Goal: Task Accomplishment & Management: Manage account settings

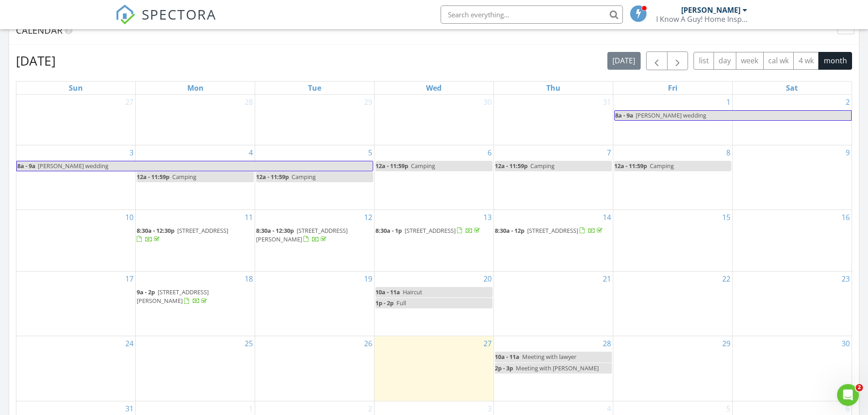
scroll to position [455, 0]
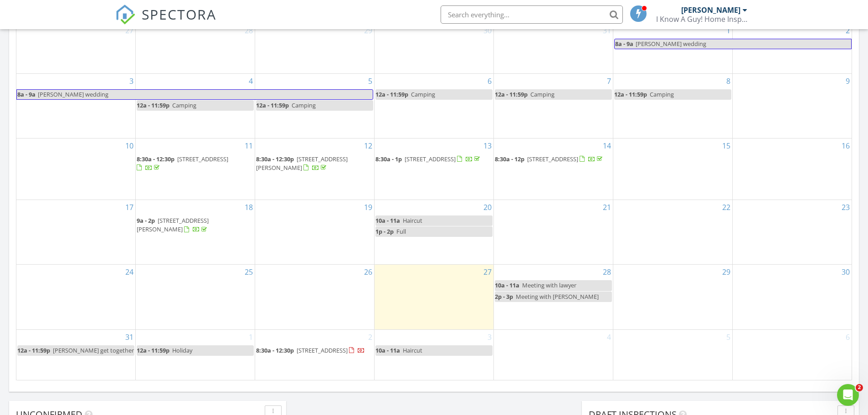
click at [696, 272] on div "29" at bounding box center [672, 297] width 119 height 64
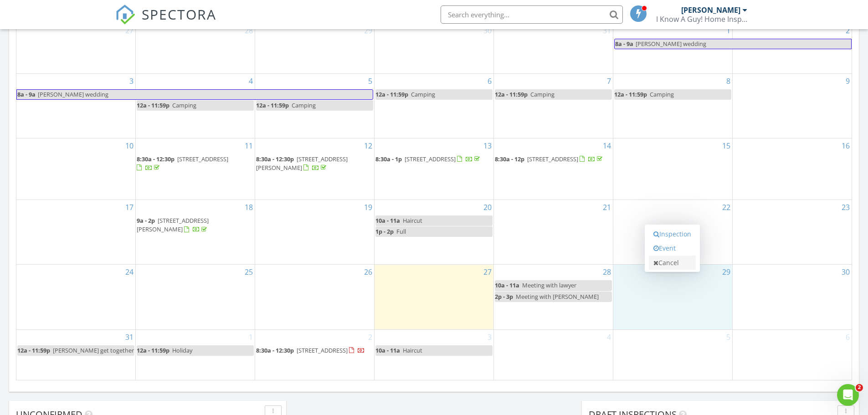
click at [678, 265] on link "Cancel" at bounding box center [672, 262] width 47 height 15
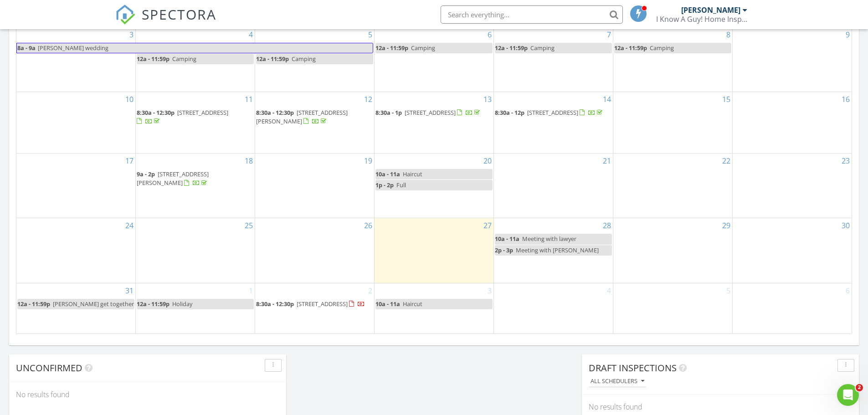
scroll to position [501, 0]
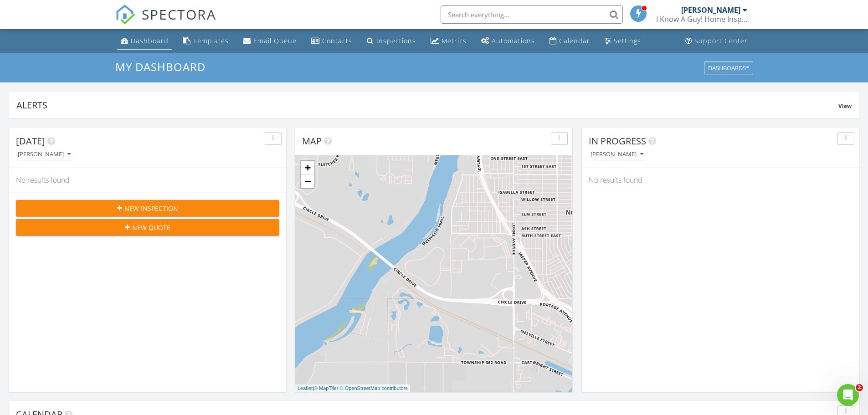
click at [131, 39] on div "Dashboard" at bounding box center [150, 40] width 38 height 9
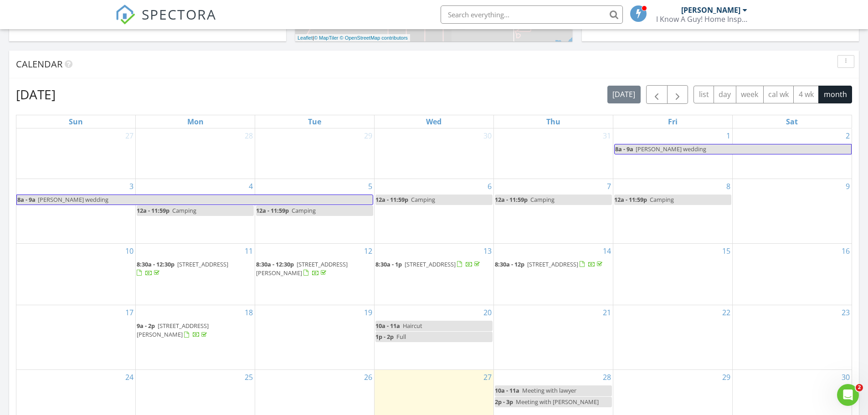
scroll to position [364, 0]
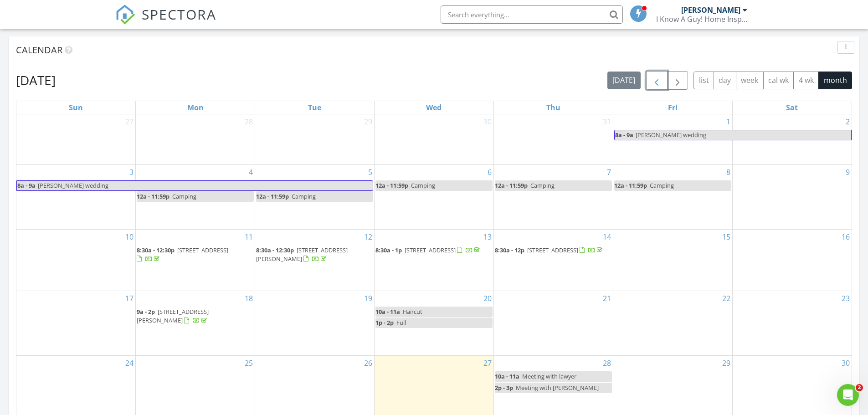
click at [658, 80] on span "button" at bounding box center [656, 80] width 11 height 11
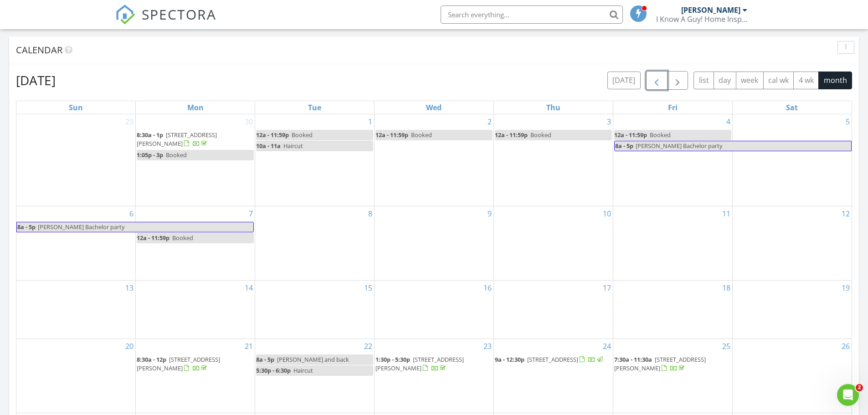
click at [658, 80] on span "button" at bounding box center [656, 80] width 11 height 11
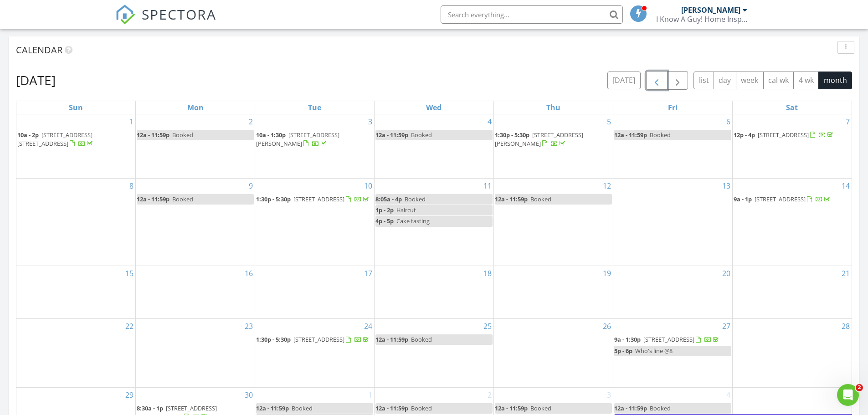
click at [658, 80] on span "button" at bounding box center [656, 80] width 11 height 11
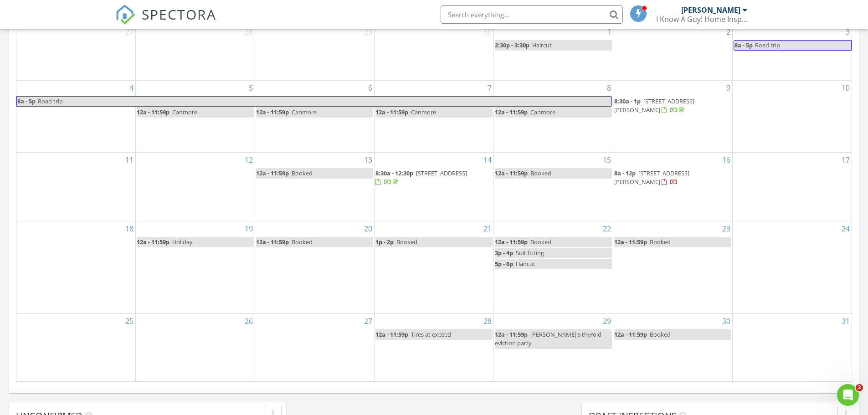
scroll to position [455, 0]
click at [669, 179] on span "46 Anderson Crescent, Saskatoon S7H 3Z8" at bounding box center [651, 176] width 75 height 17
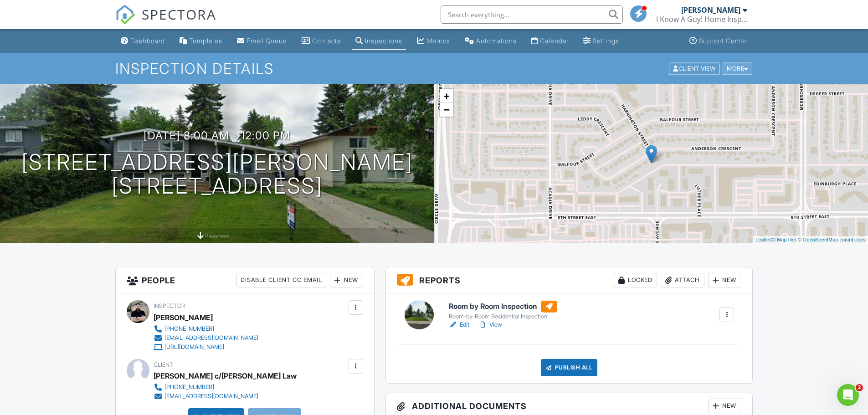
click at [734, 73] on div "More" at bounding box center [737, 68] width 30 height 12
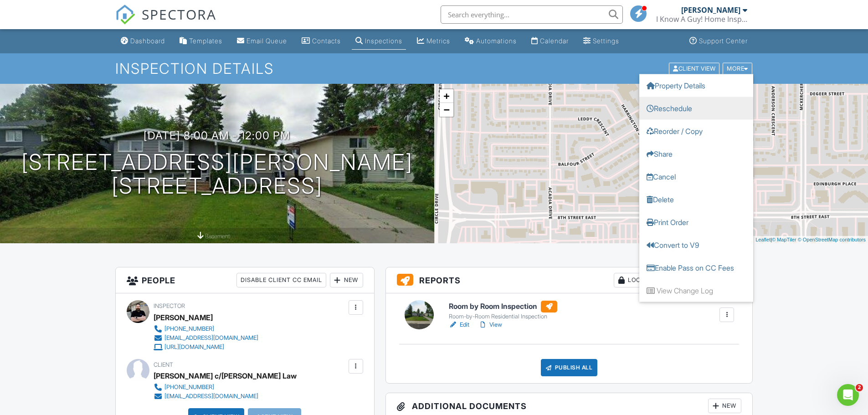
click at [679, 113] on link "Reschedule" at bounding box center [696, 108] width 114 height 23
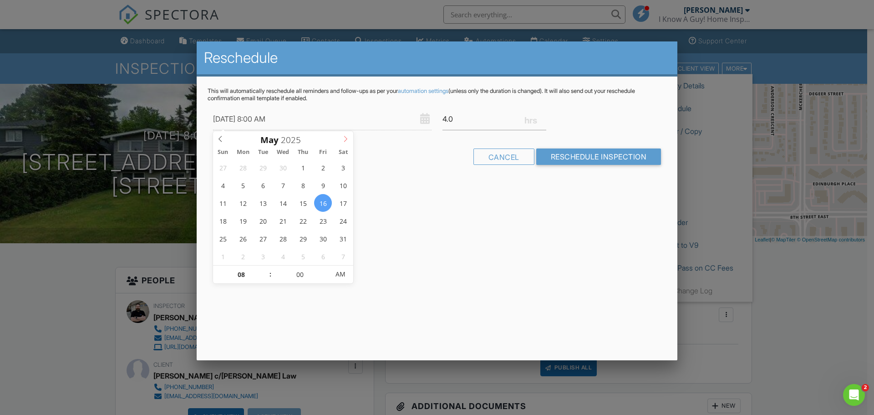
click at [342, 138] on span at bounding box center [345, 137] width 15 height 13
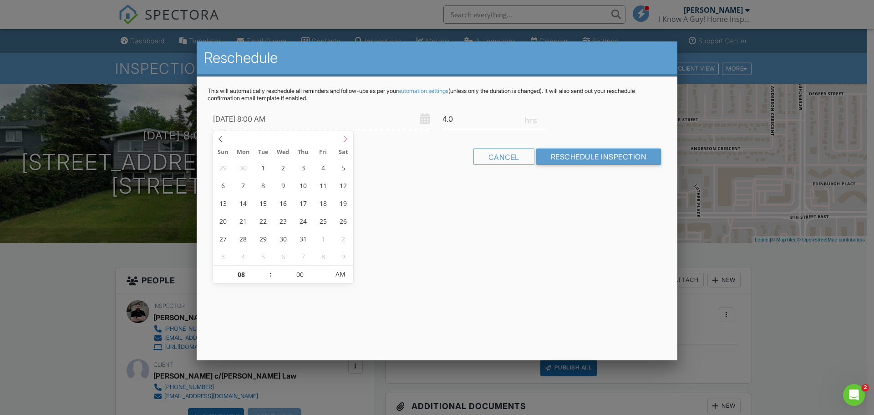
click at [342, 138] on span at bounding box center [345, 137] width 15 height 13
type input "08/28/2025 8:00 AM"
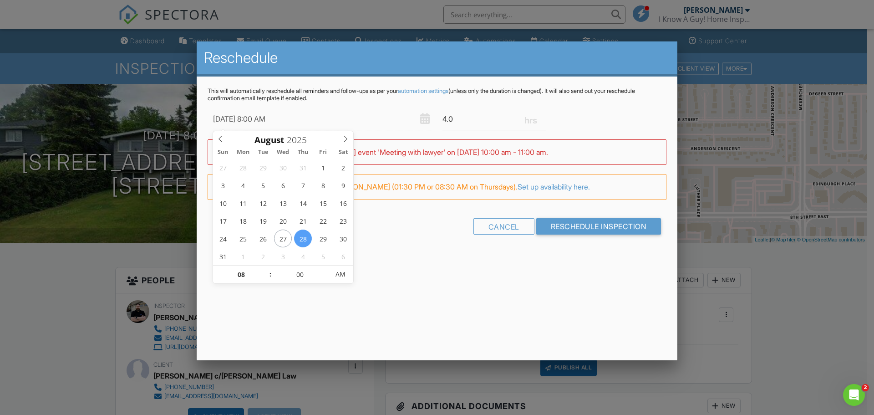
click at [414, 245] on div "This will automatically reschedule all reminders and follow-ups as per your aut…" at bounding box center [437, 169] width 481 height 185
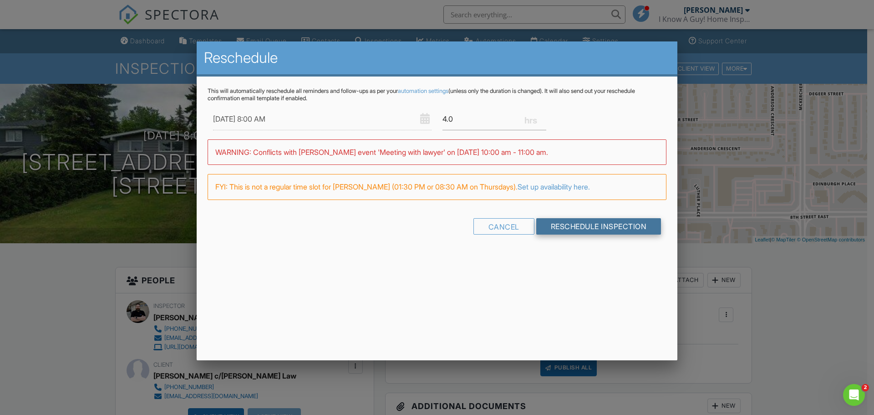
click at [588, 229] on input "Reschedule Inspection" at bounding box center [599, 226] width 125 height 16
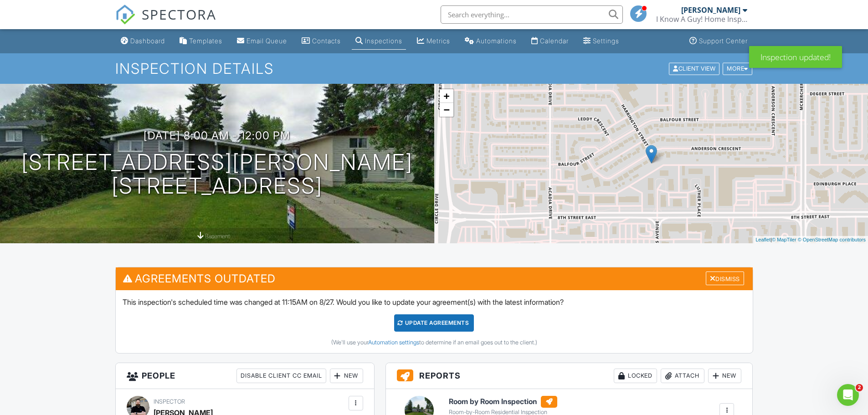
click at [450, 325] on div "Update Agreements" at bounding box center [434, 322] width 80 height 17
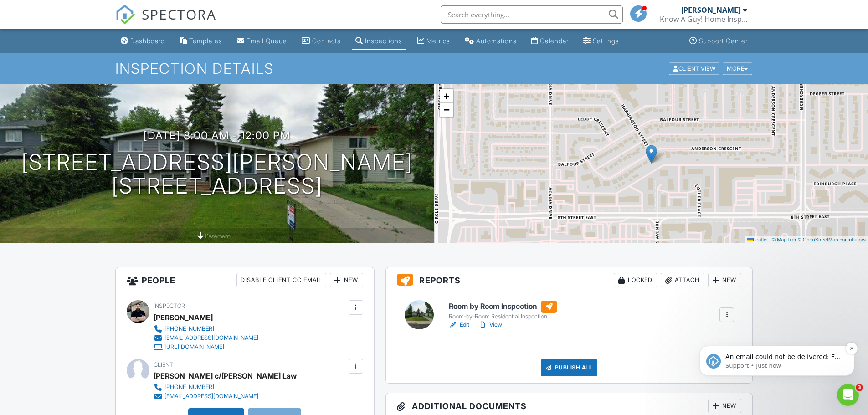
click at [795, 363] on p "Support • Just now" at bounding box center [784, 366] width 118 height 8
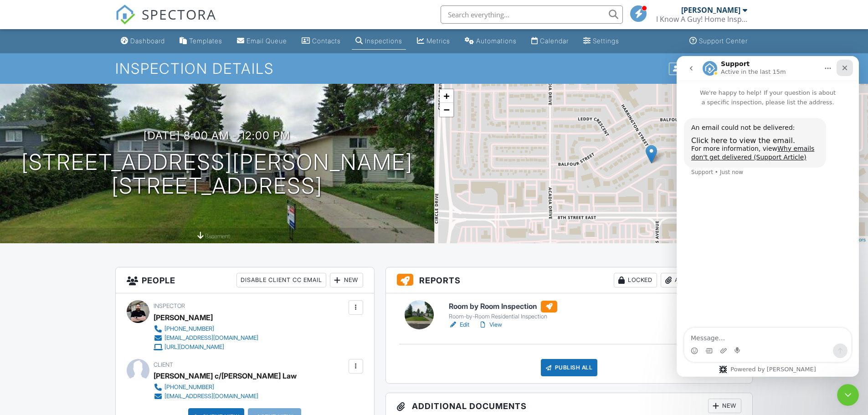
click at [843, 71] on icon "Close" at bounding box center [844, 67] width 7 height 7
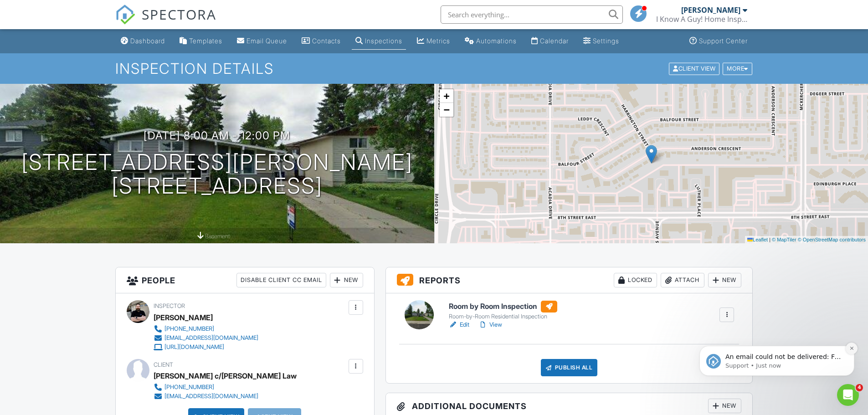
click at [853, 349] on icon "Dismiss notification" at bounding box center [851, 348] width 5 height 5
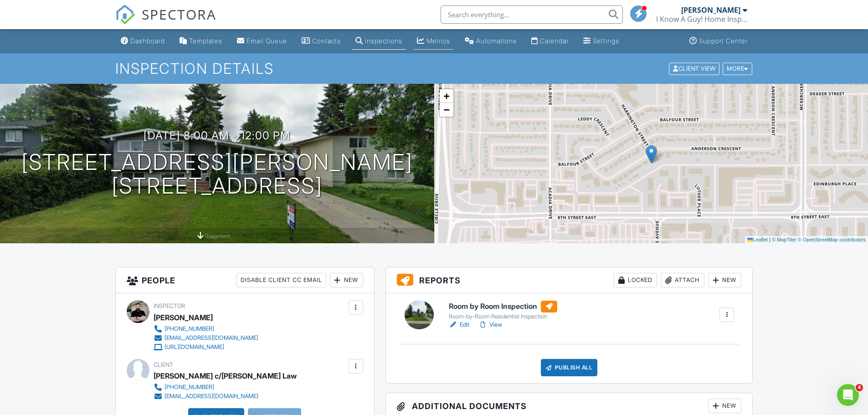
click at [450, 43] on div "Metrics" at bounding box center [438, 41] width 24 height 8
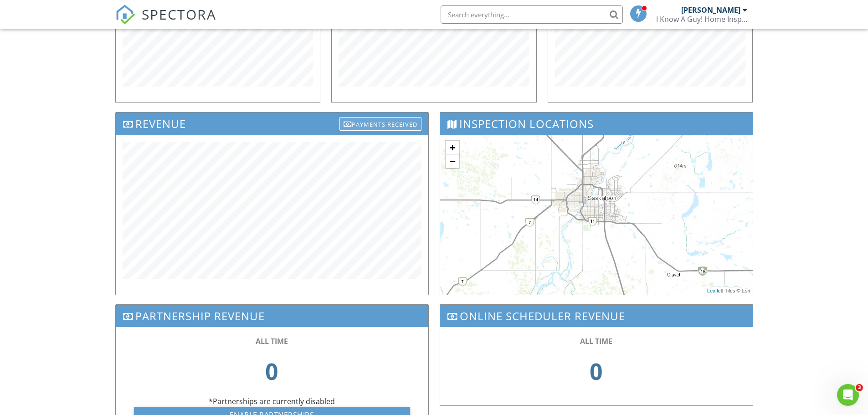
click at [395, 124] on div "Payments Received" at bounding box center [380, 124] width 82 height 14
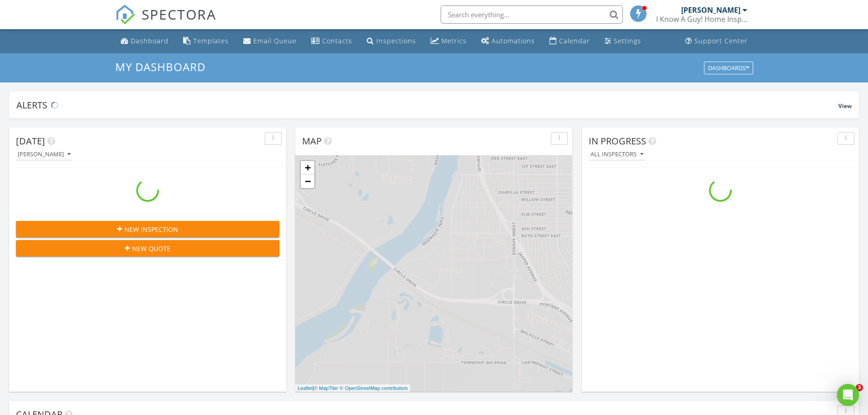
scroll to position [843, 882]
